Goal: Information Seeking & Learning: Check status

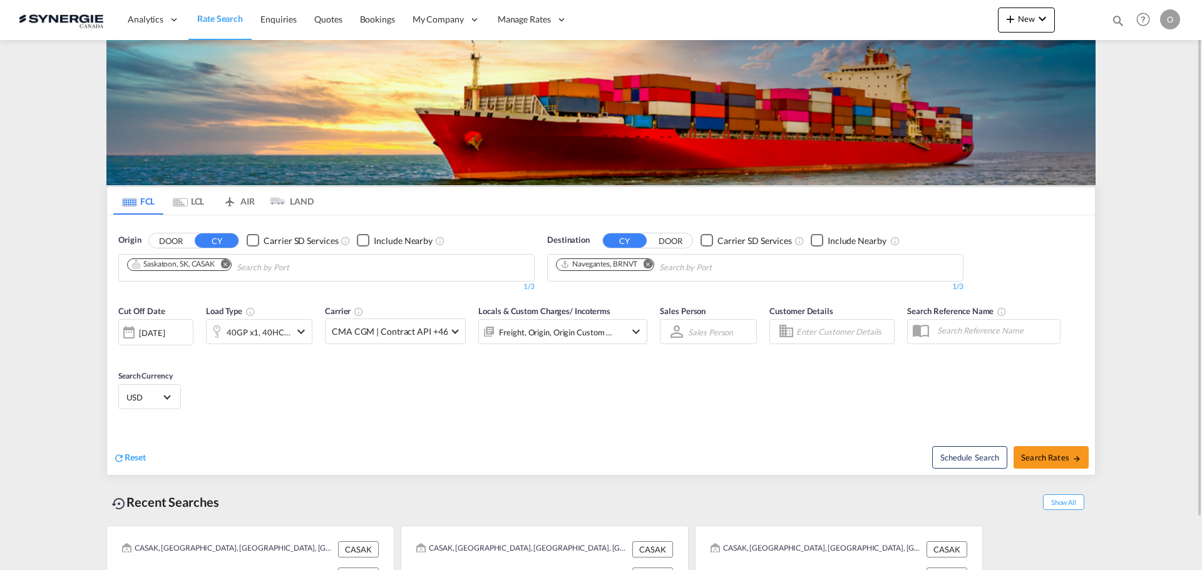
click at [1116, 19] on md-icon "icon-magnify" at bounding box center [1118, 21] width 14 height 14
click at [936, 27] on select "Bookings Quotes Enquiries" at bounding box center [918, 20] width 59 height 23
select select "Quotes"
click at [889, 9] on select "Bookings Quotes Enquiries" at bounding box center [918, 20] width 59 height 23
click at [970, 24] on input at bounding box center [1024, 20] width 156 height 22
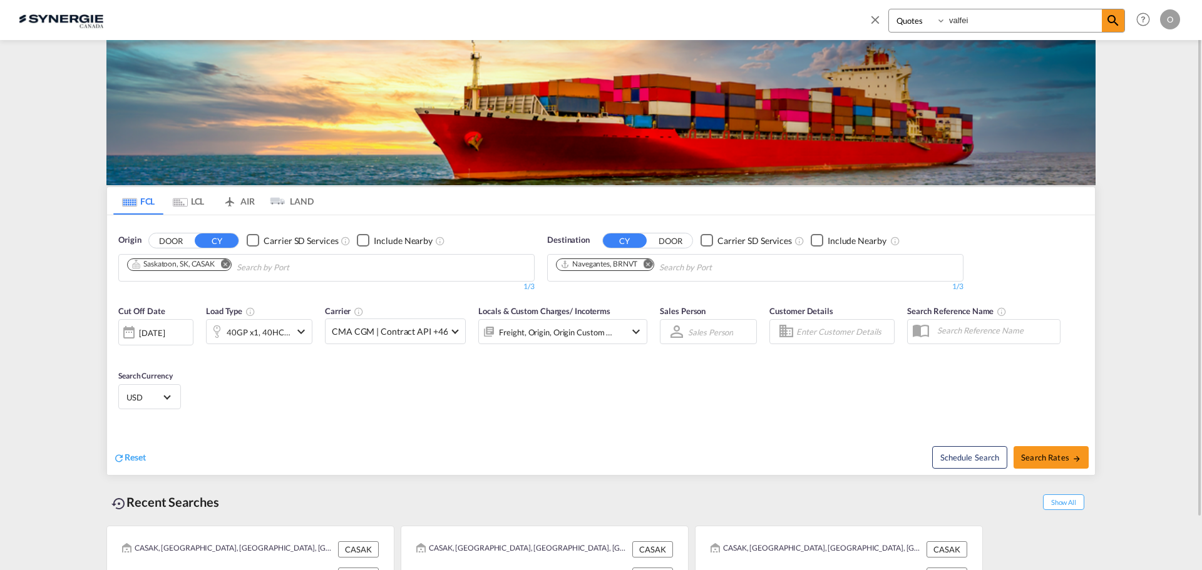
type input "valfei"
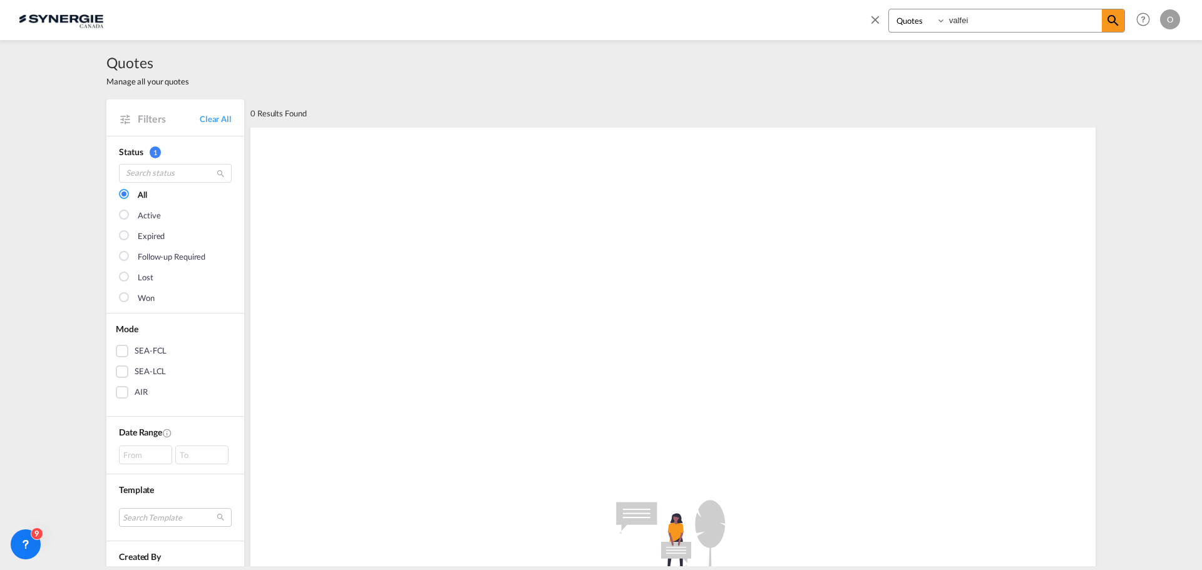
click at [953, 19] on input "valfei" at bounding box center [1024, 20] width 156 height 22
drag, startPoint x: 985, startPoint y: 17, endPoint x: 908, endPoint y: 24, distance: 77.4
click at [909, 24] on div "Bookings Quotes Enquiries valfei" at bounding box center [1007, 21] width 237 height 24
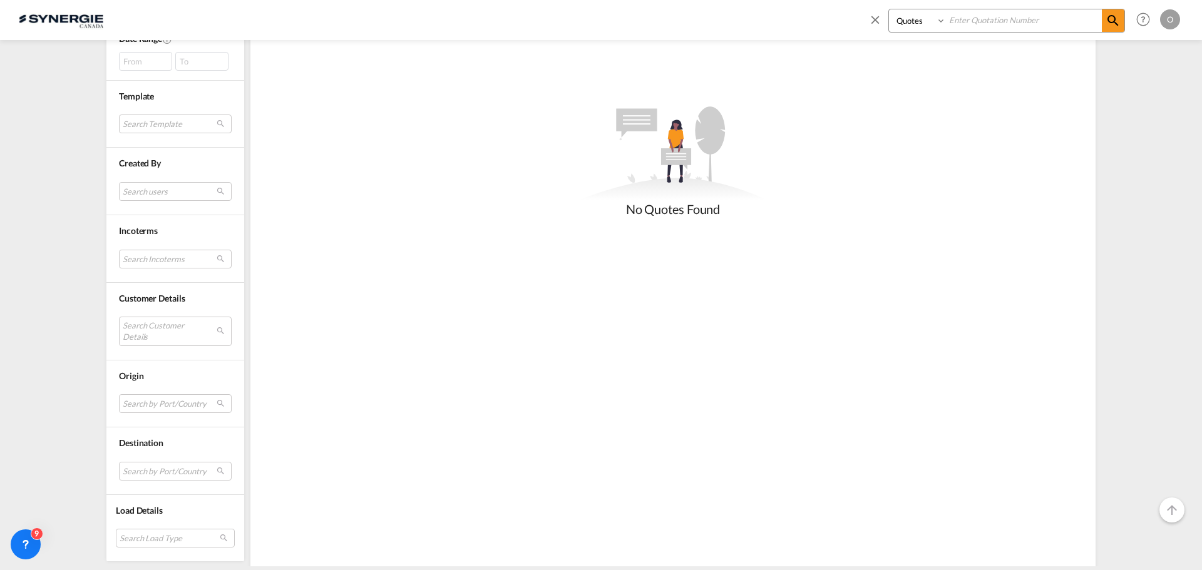
scroll to position [421, 0]
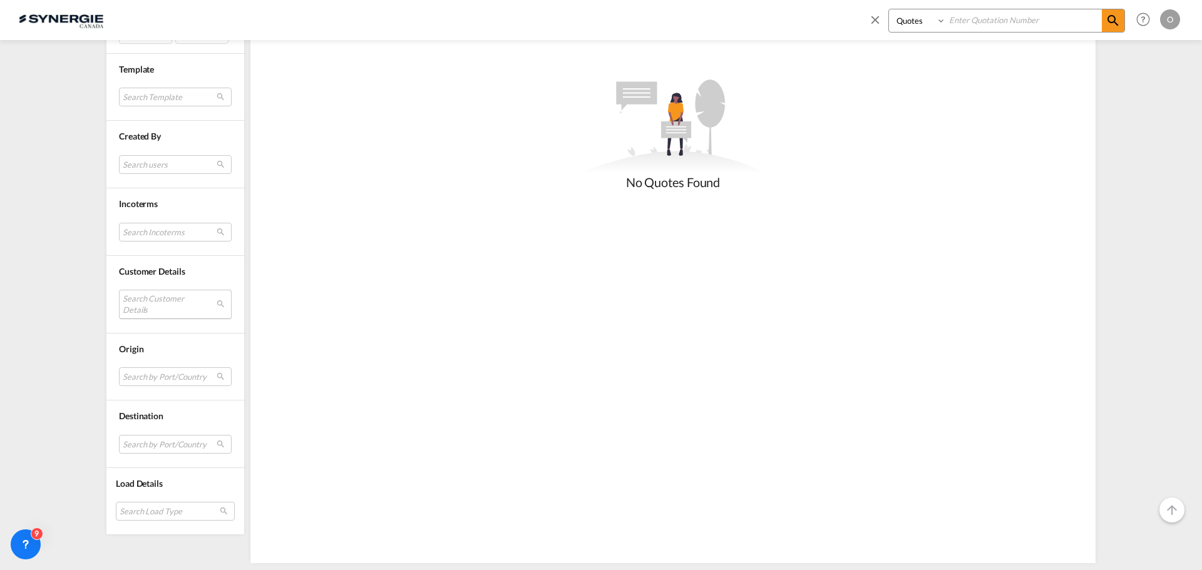
click at [157, 304] on md-select "Search Customer Details user name user [PERSON_NAME] [PERSON_NAME][EMAIL_ADDRES…" at bounding box center [175, 304] width 113 height 29
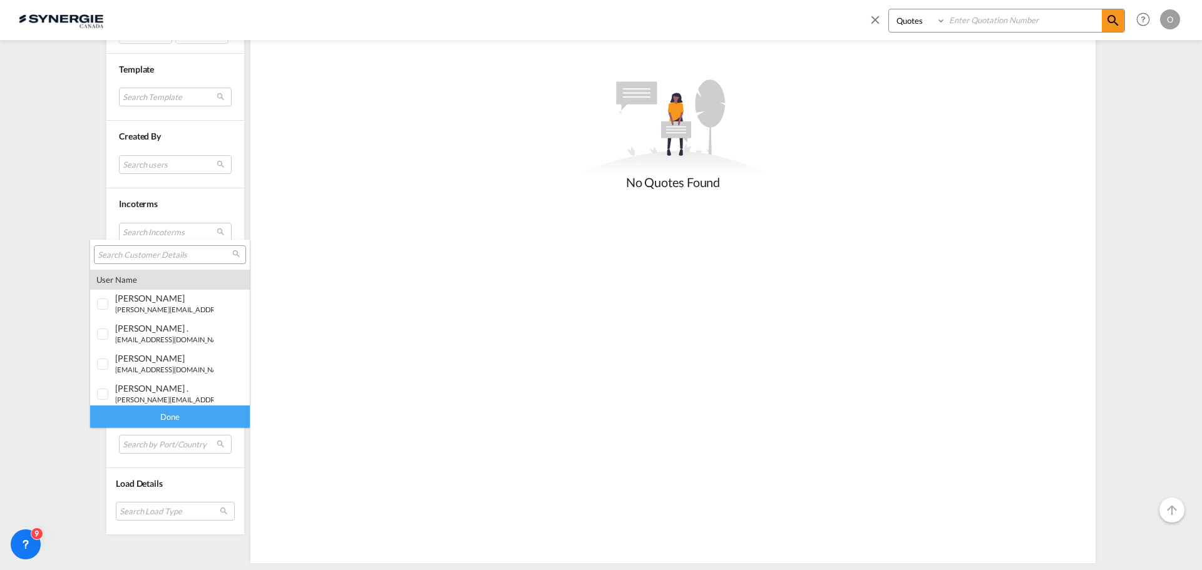
click at [168, 255] on input "search" at bounding box center [165, 255] width 135 height 11
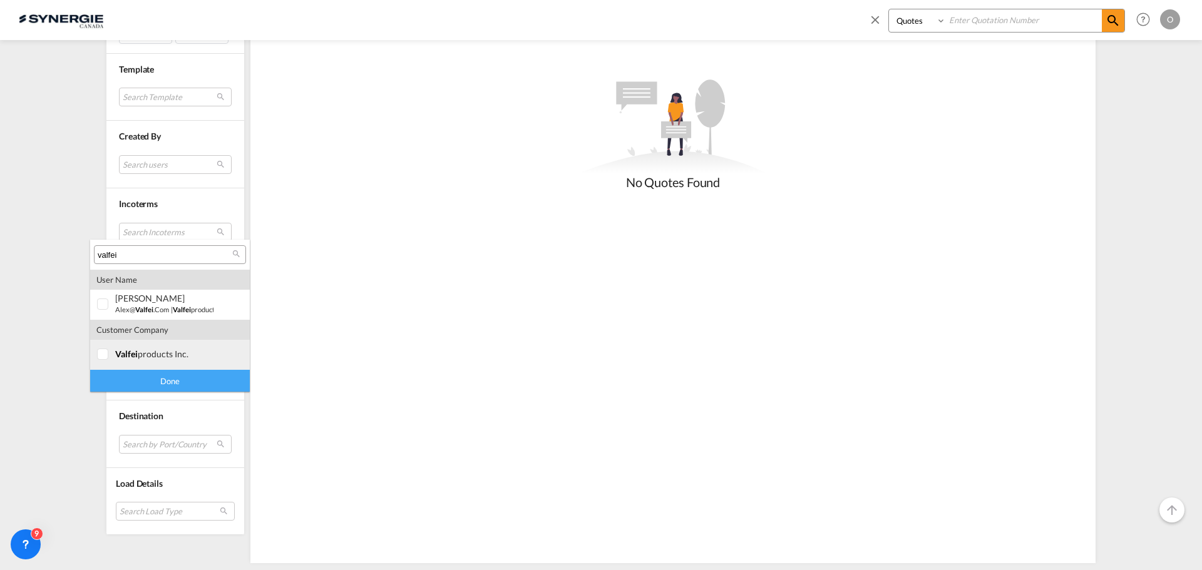
type input "valfei"
click at [105, 356] on div at bounding box center [103, 355] width 13 height 13
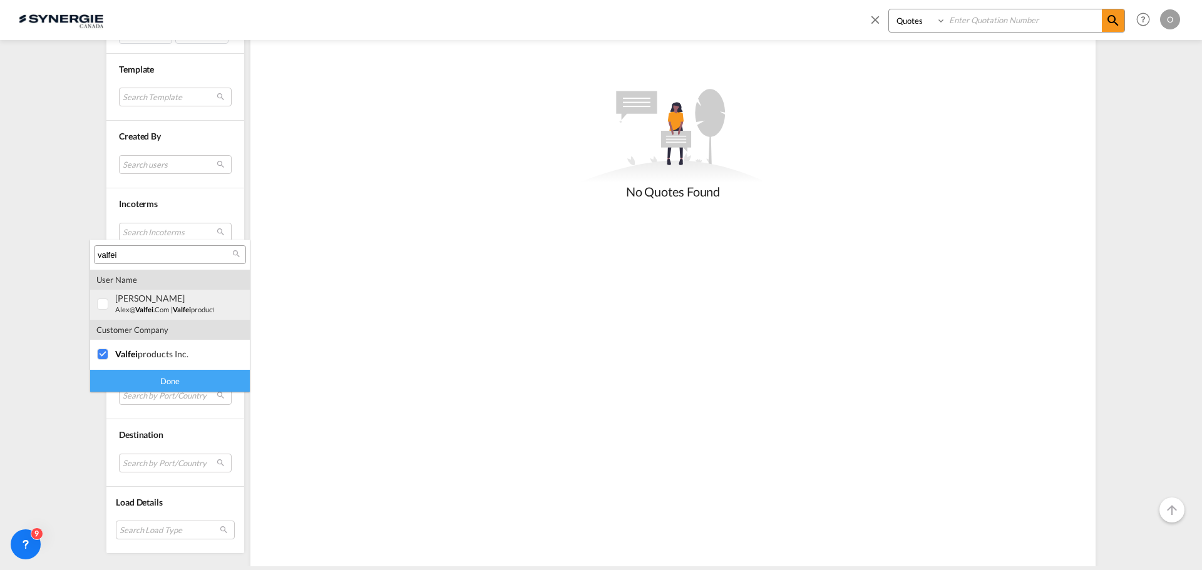
click at [106, 301] on div at bounding box center [103, 305] width 13 height 13
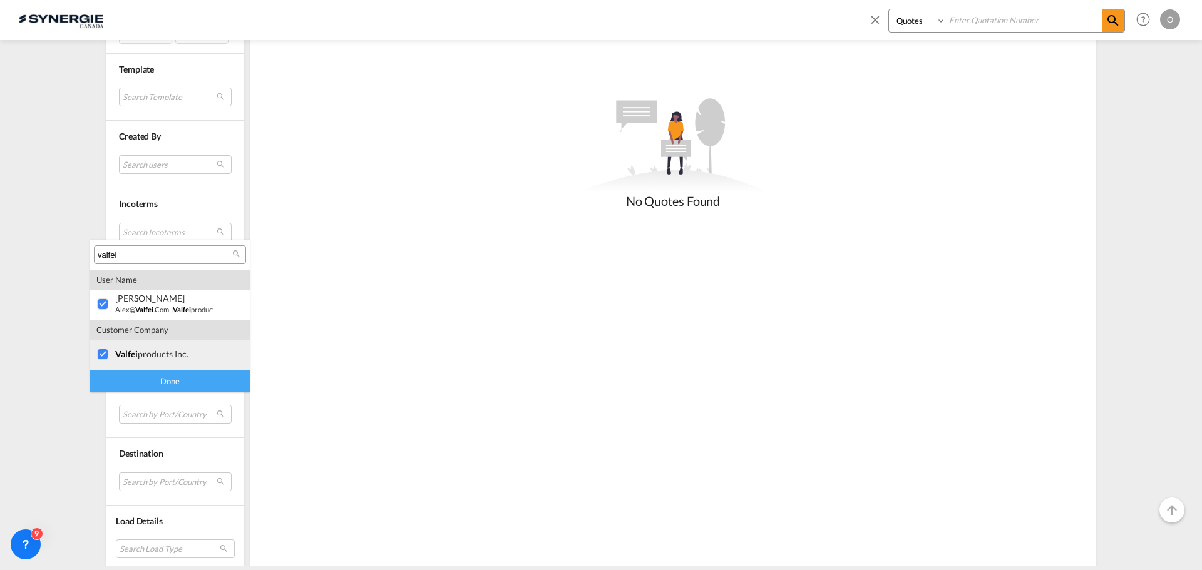
drag, startPoint x: 106, startPoint y: 356, endPoint x: 131, endPoint y: 378, distance: 32.9
click at [106, 356] on div at bounding box center [103, 355] width 13 height 13
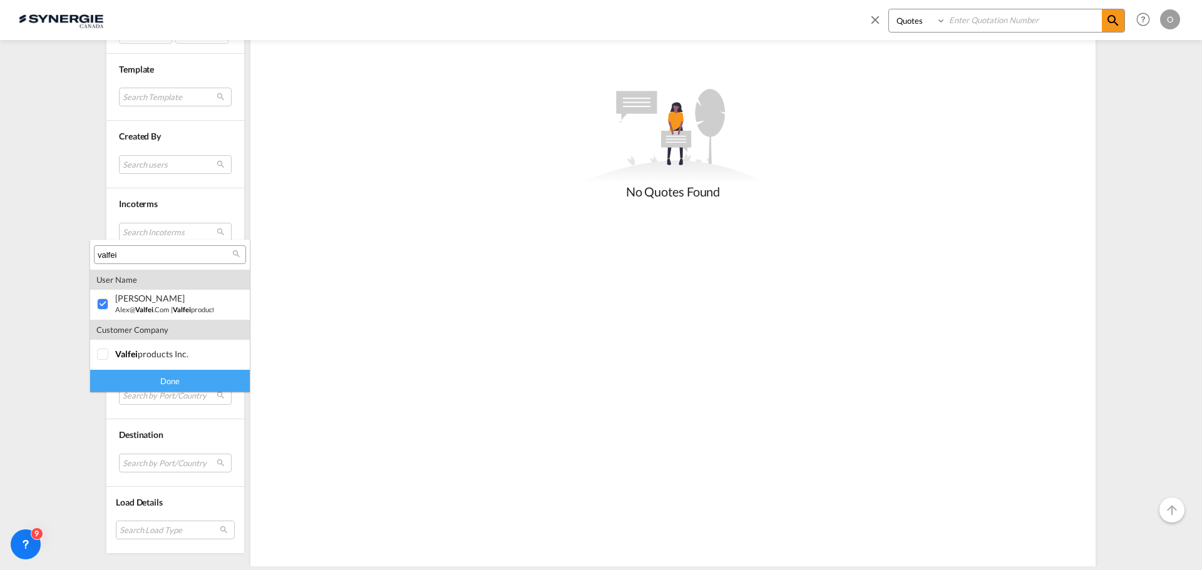
click at [135, 382] on div "Done" at bounding box center [170, 381] width 160 height 22
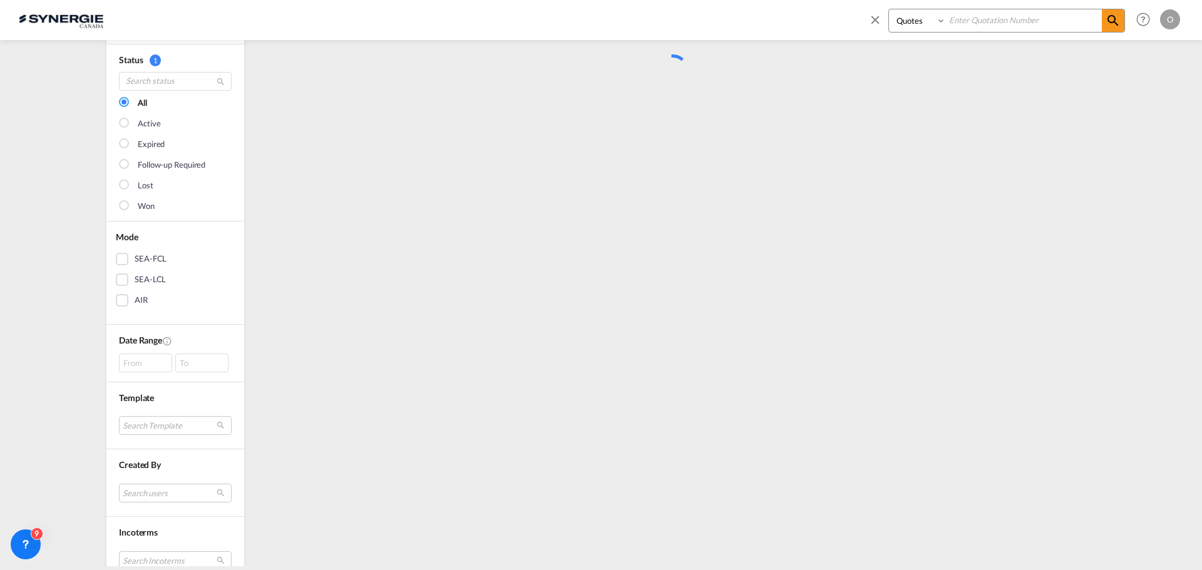
scroll to position [0, 0]
